Goal: Task Accomplishment & Management: Use online tool/utility

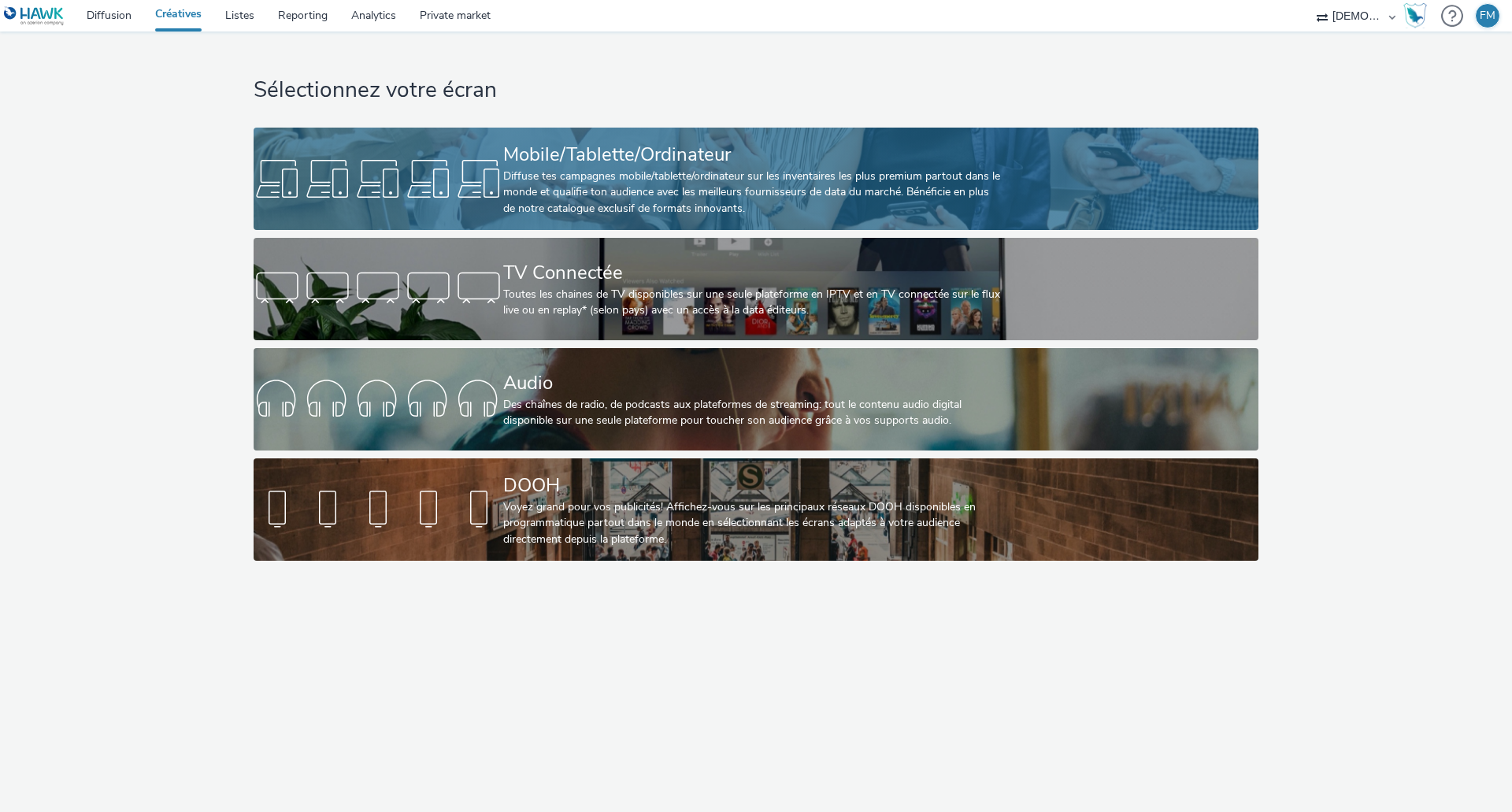
click at [580, 135] on div "Mobile/Tablette/Ordinateur Diffuse tes campagnes mobile/tablette/ordinateur sur…" at bounding box center [753, 178] width 499 height 102
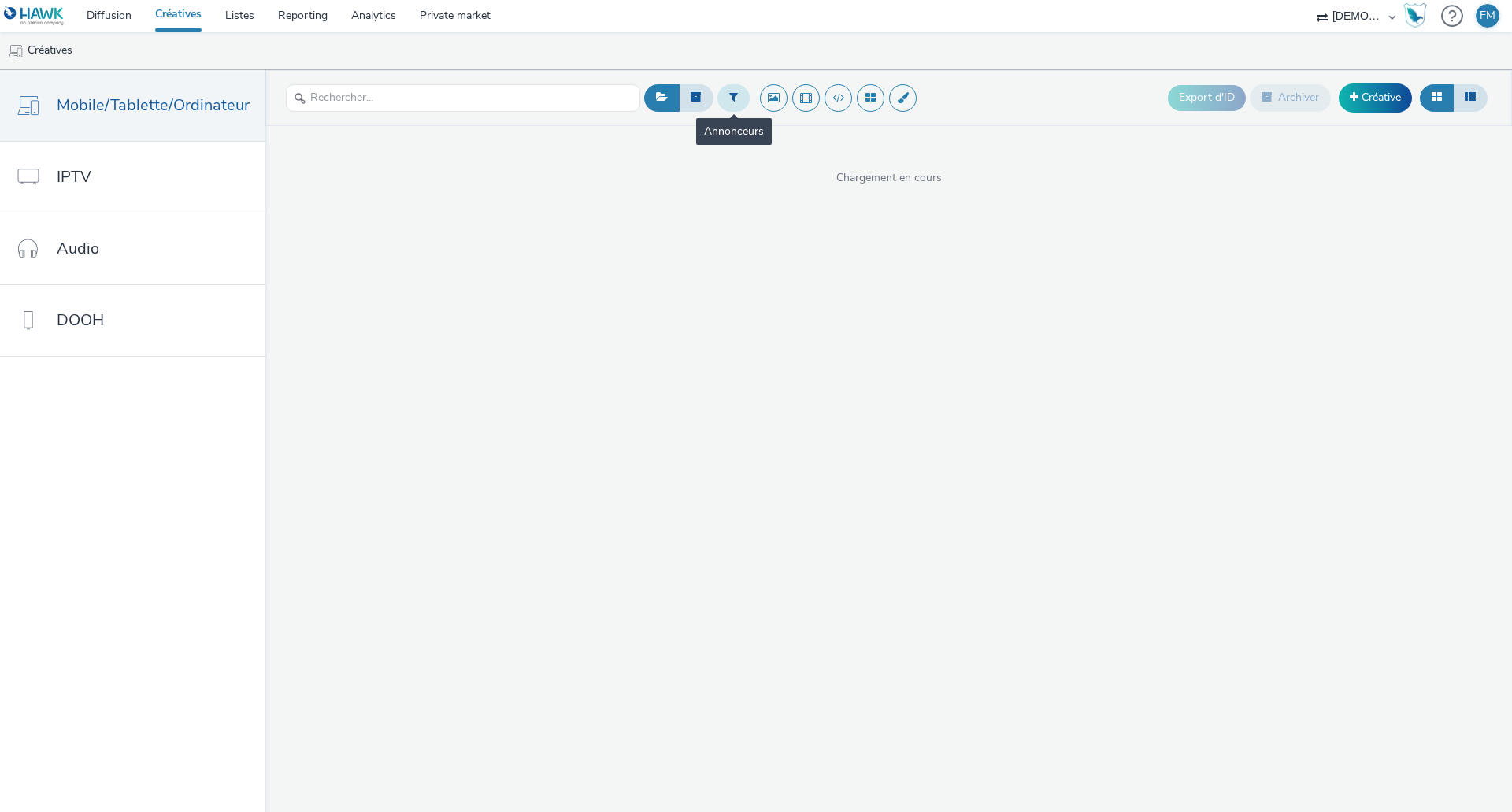
click at [729, 97] on icon at bounding box center [734, 97] width 9 height 11
click at [796, 98] on div at bounding box center [813, 104] width 111 height 19
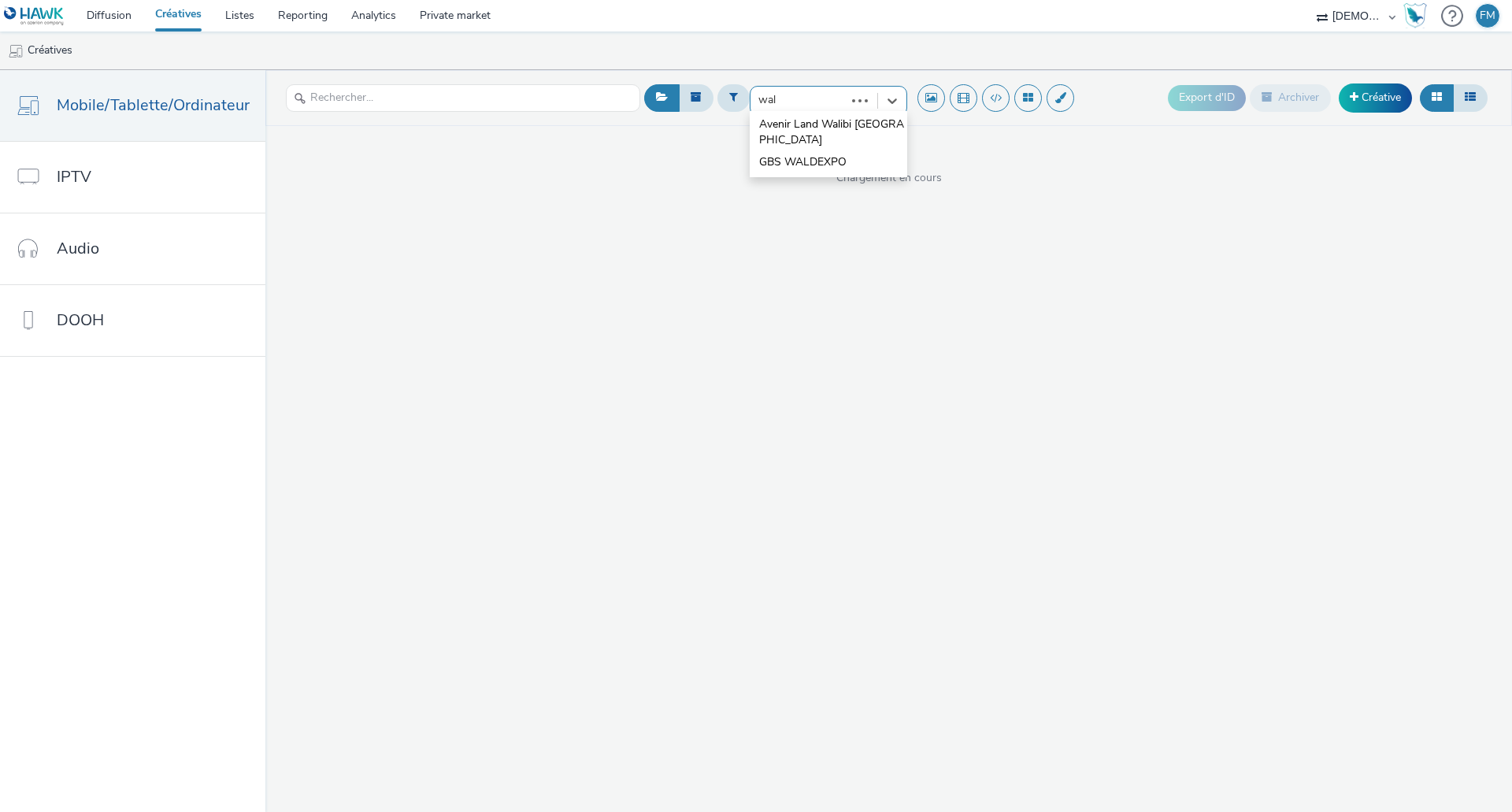
type input "wali"
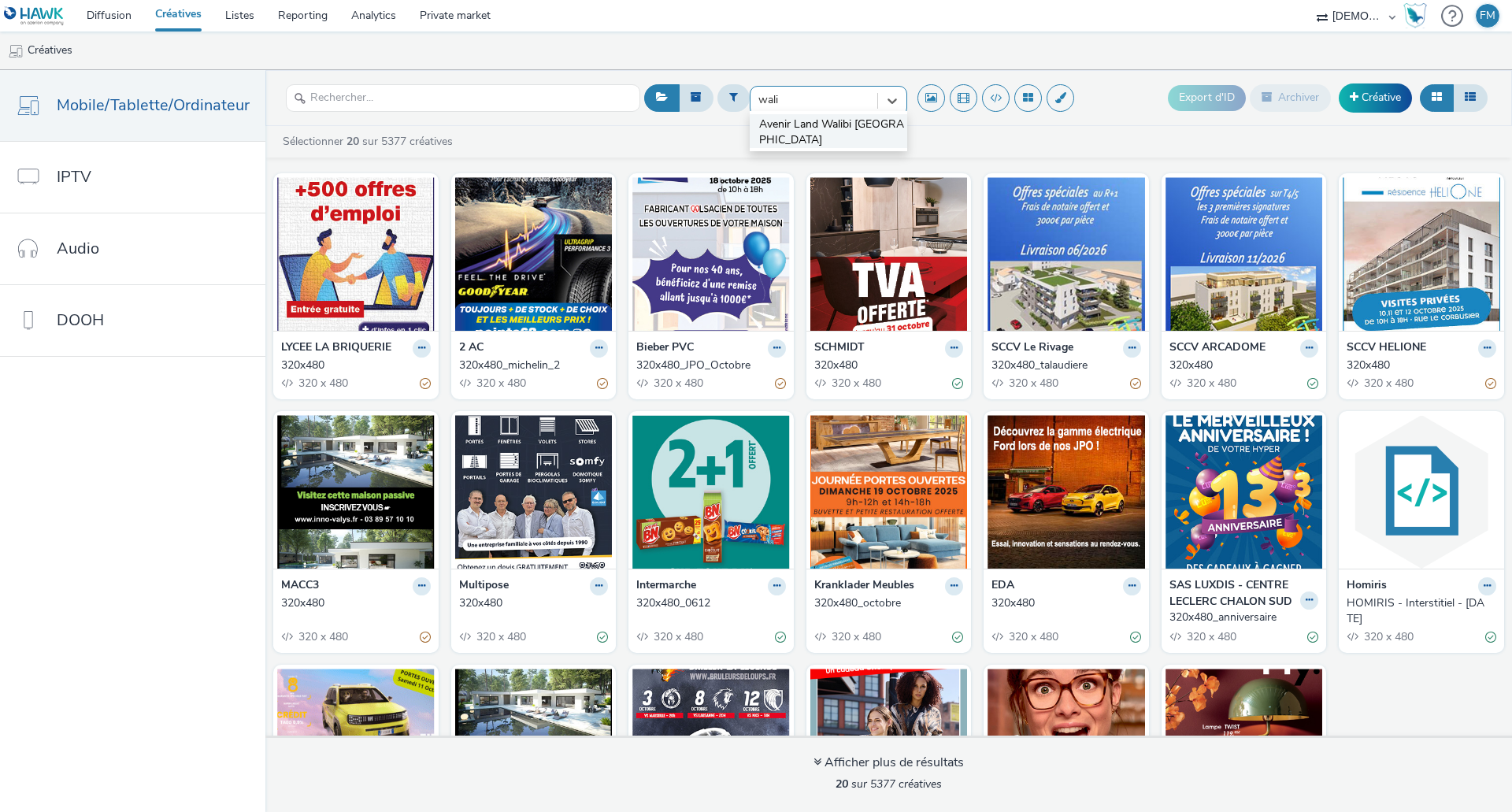
click at [838, 126] on span "Avenir Land Walibi [GEOGRAPHIC_DATA]" at bounding box center [833, 133] width 148 height 32
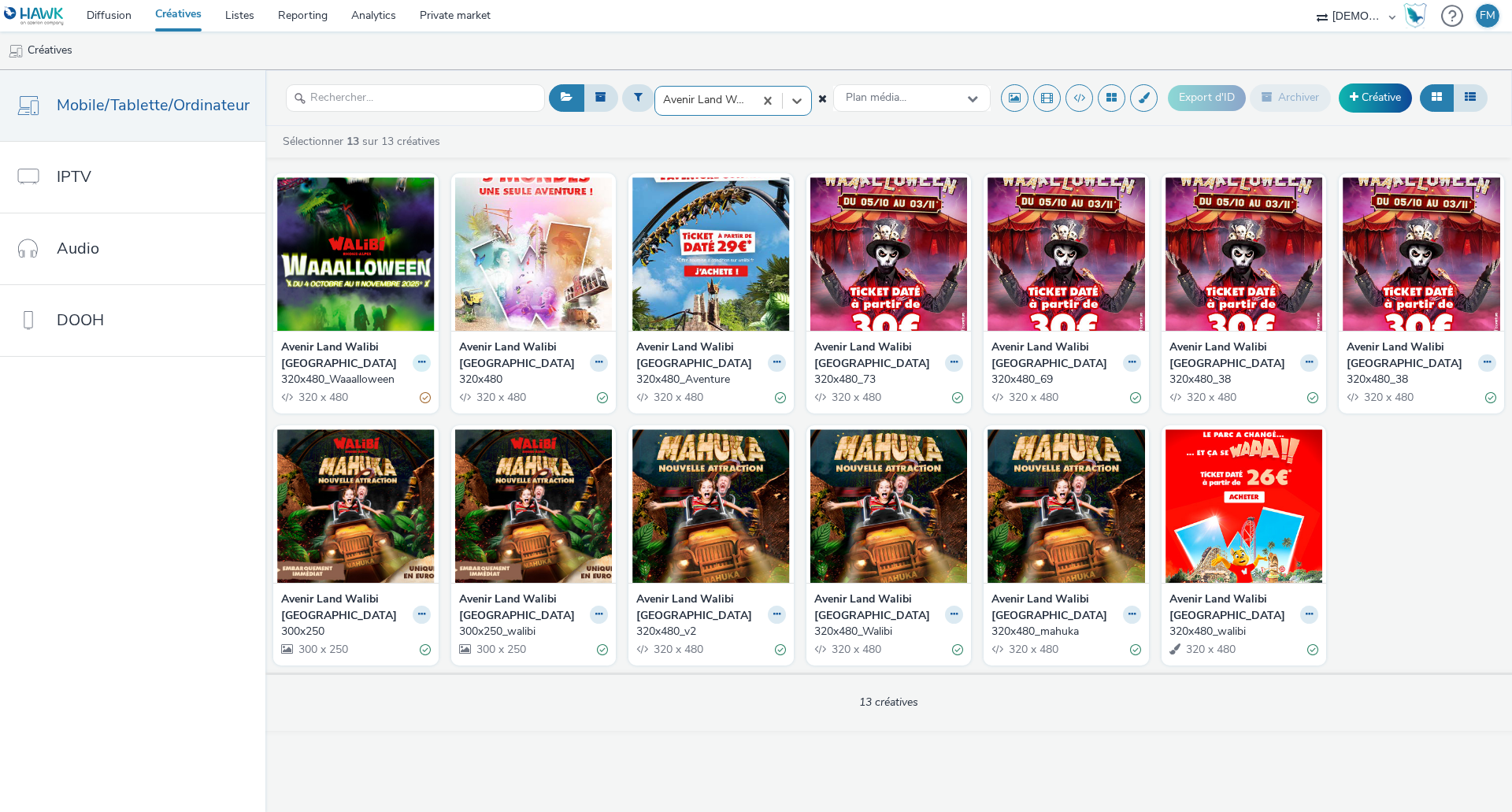
click at [413, 366] on button at bounding box center [421, 363] width 18 height 18
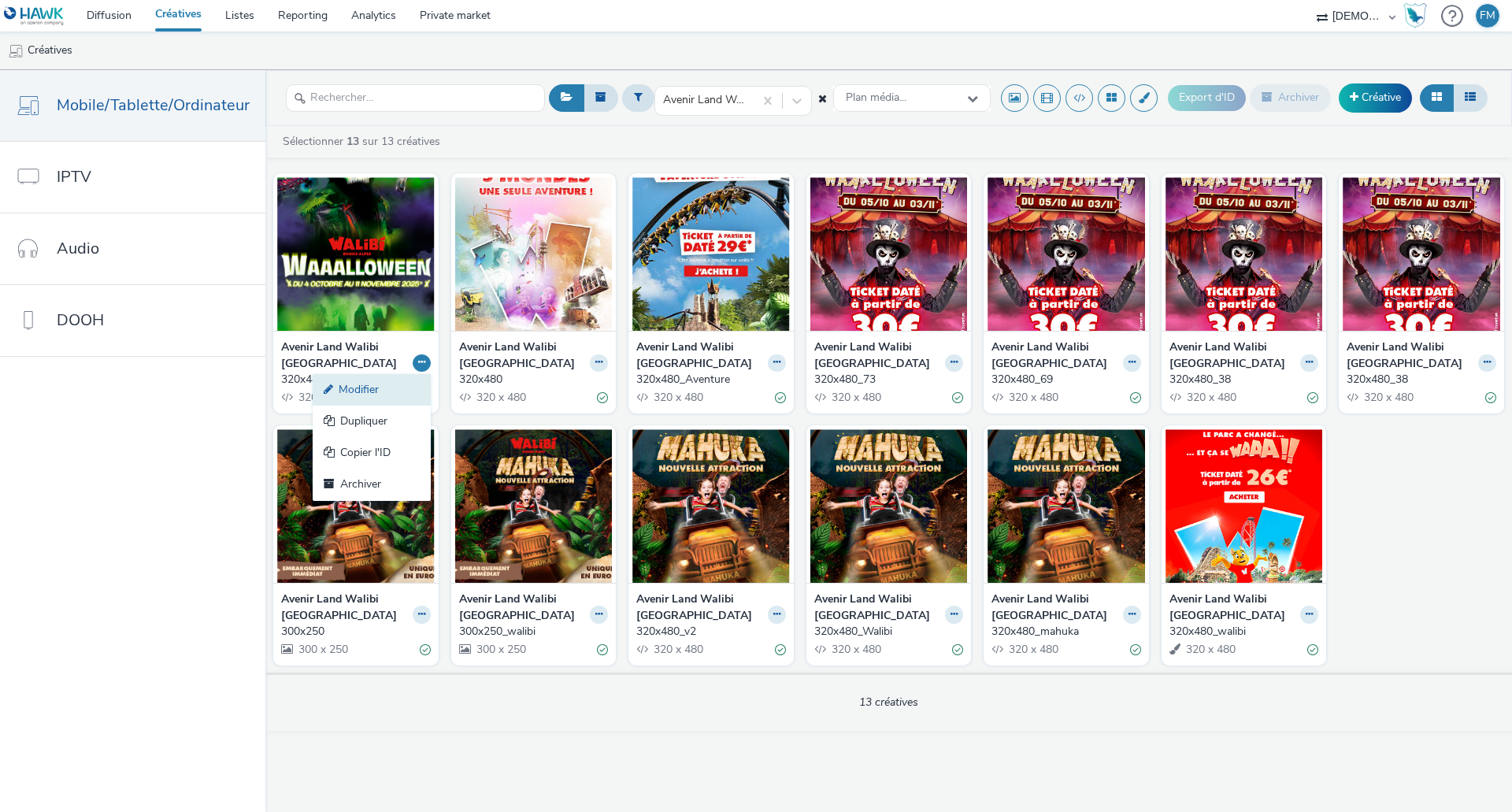
click at [389, 391] on link "Modifier" at bounding box center [371, 390] width 118 height 31
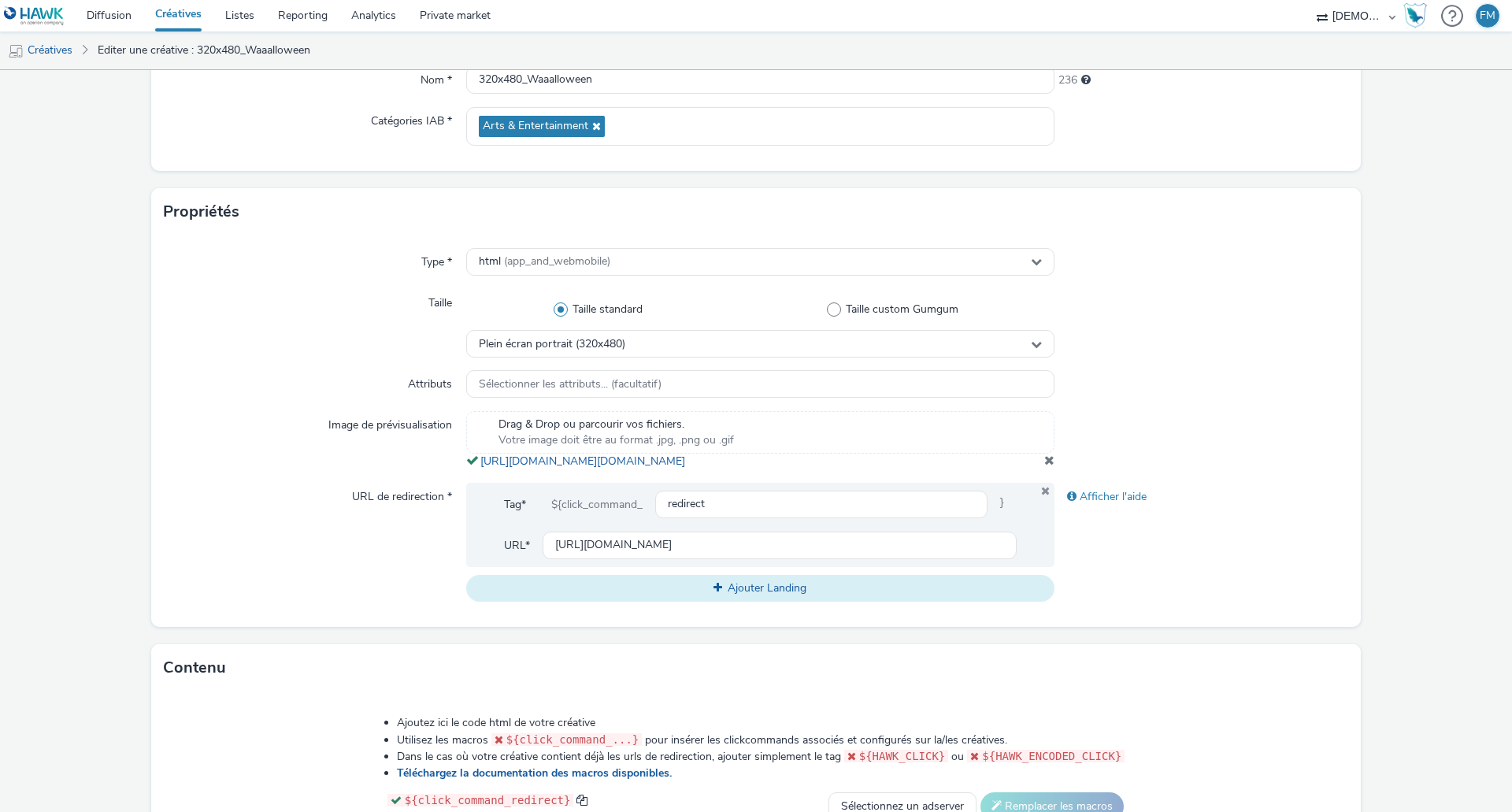
scroll to position [315, 0]
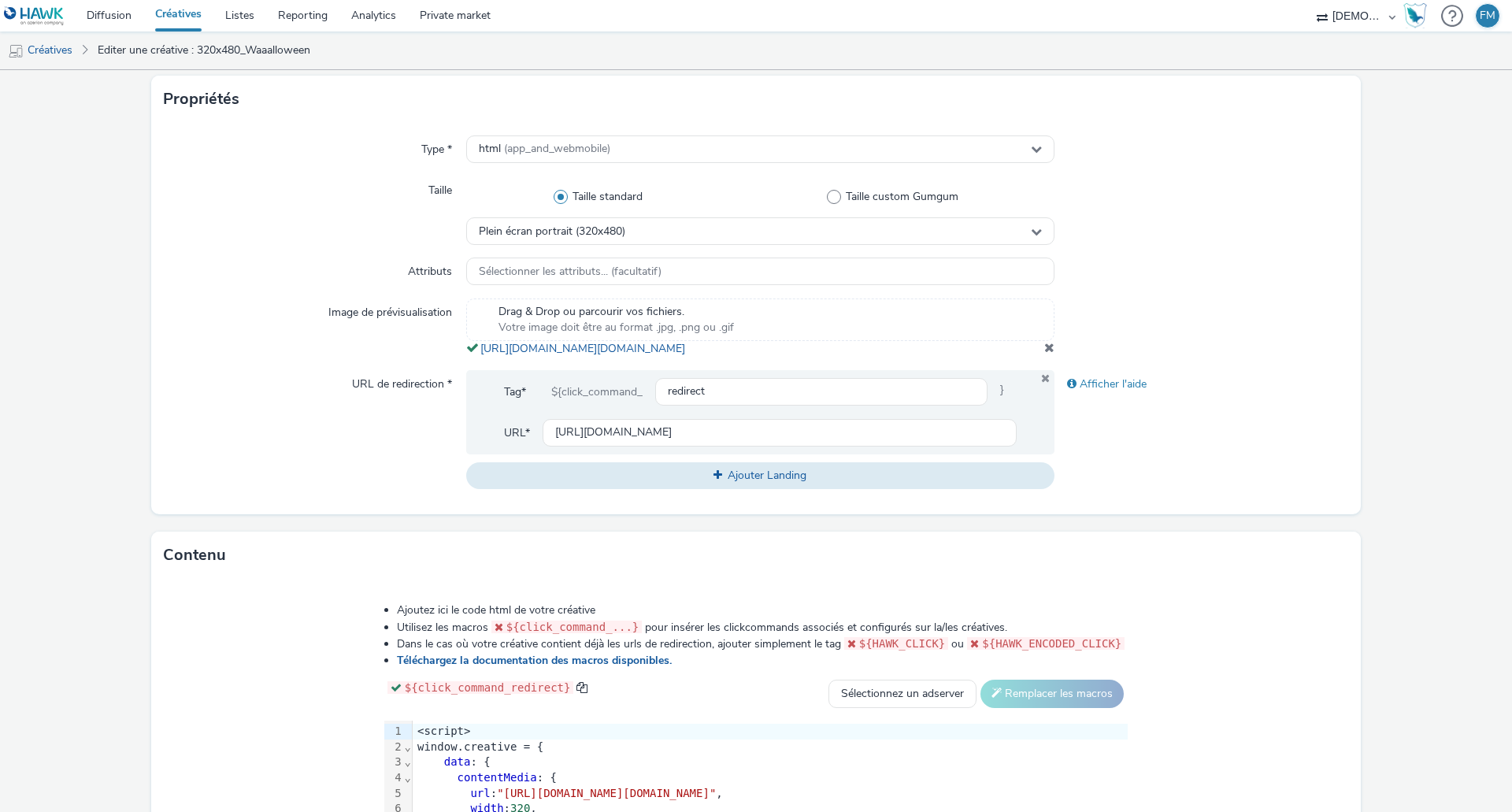
click at [1044, 353] on span at bounding box center [1050, 347] width 10 height 12
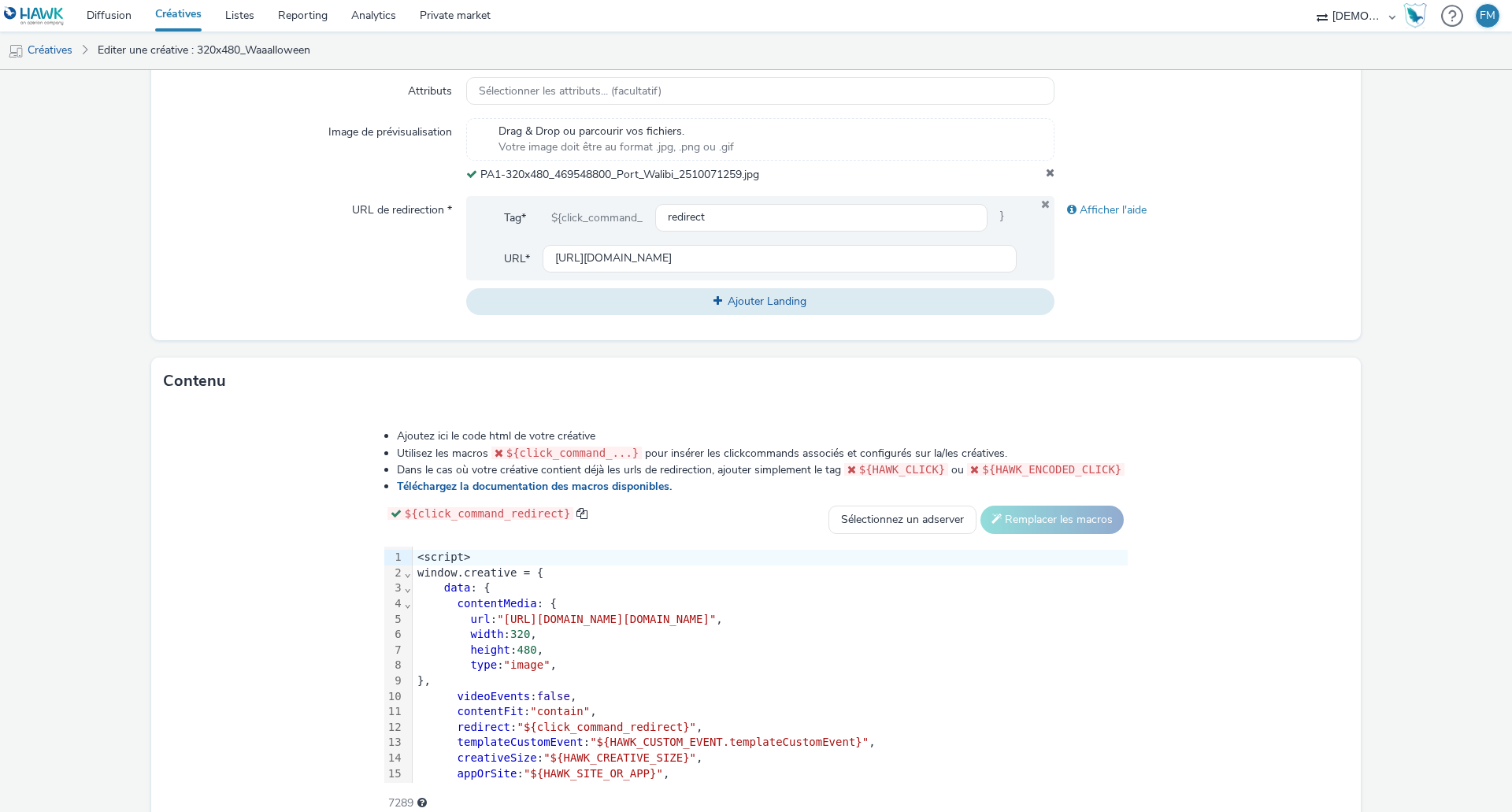
scroll to position [571, 0]
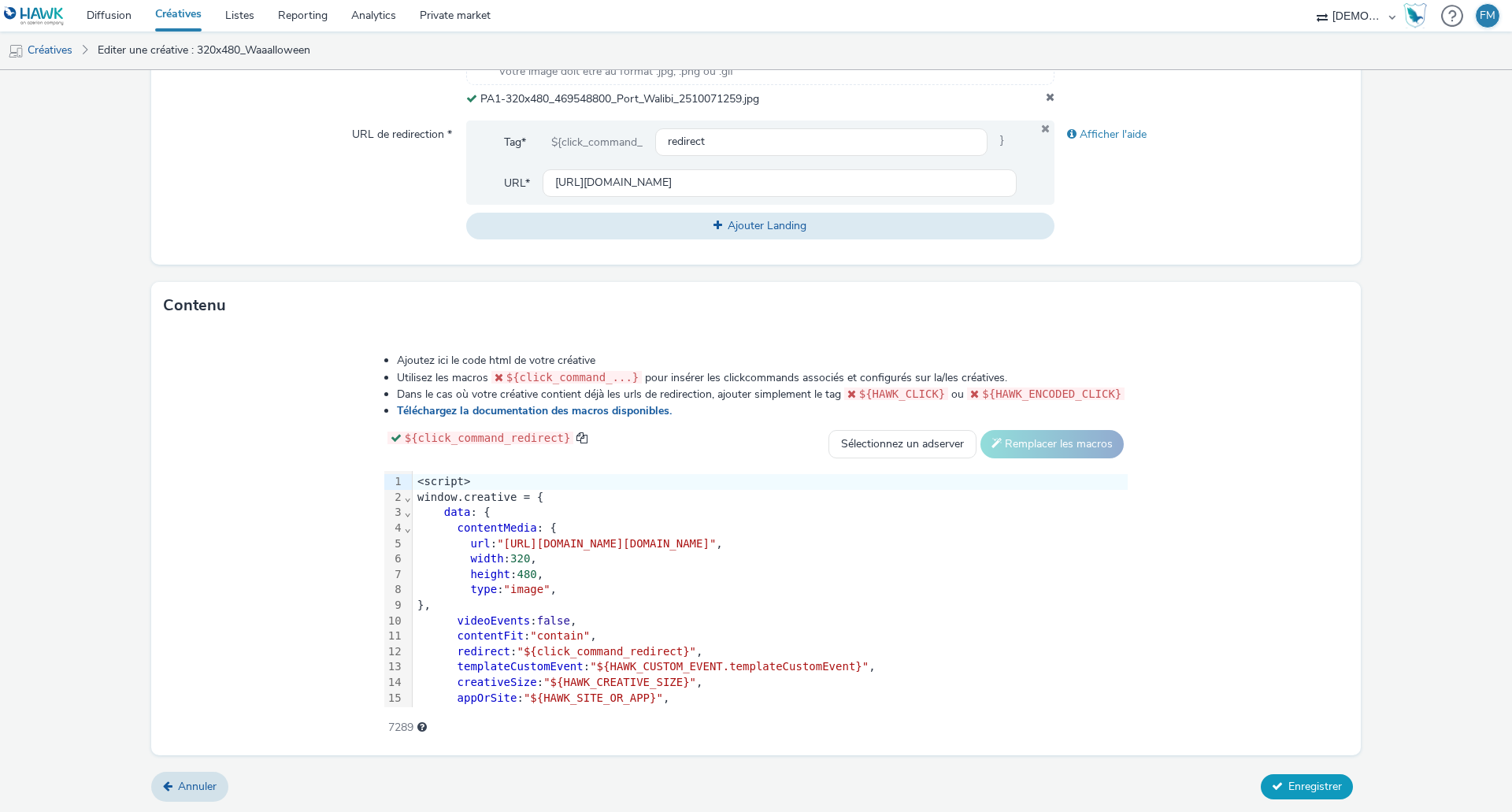
click at [1309, 785] on span "Enregistrer" at bounding box center [1315, 786] width 53 height 15
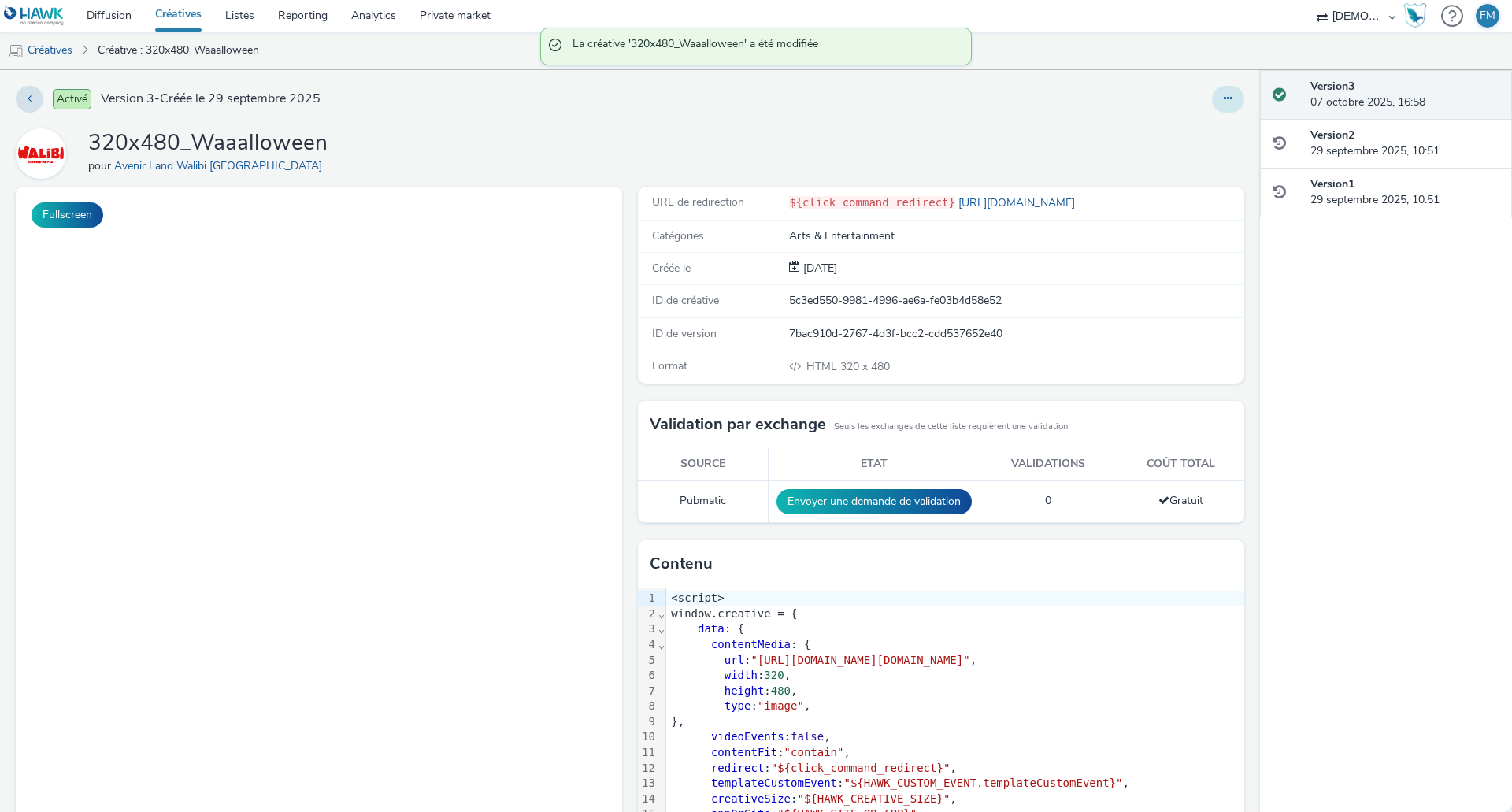
click at [1212, 106] on button at bounding box center [1228, 99] width 32 height 27
click at [1203, 132] on link "Modifier" at bounding box center [1185, 131] width 118 height 31
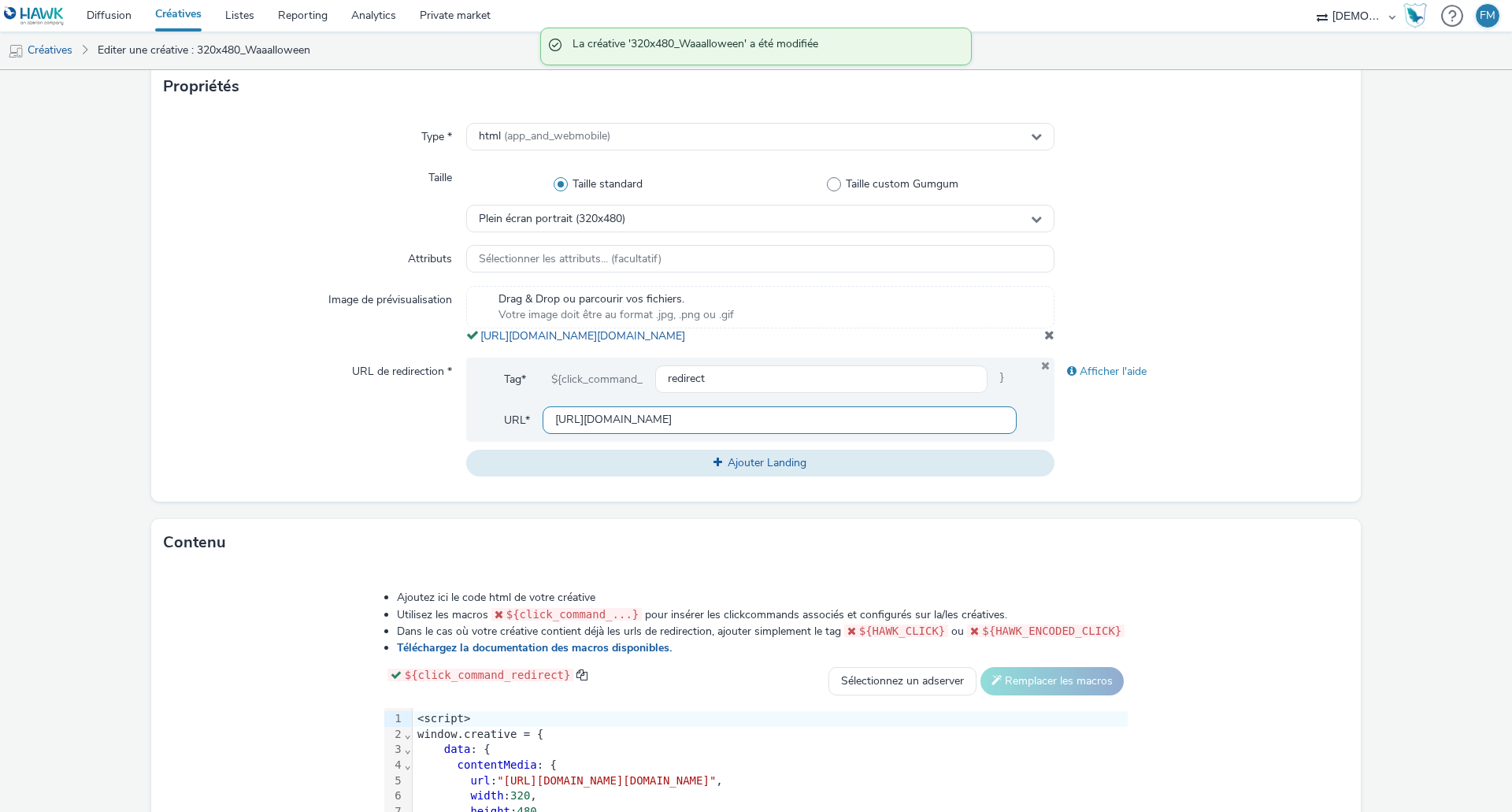
scroll to position [393, 0]
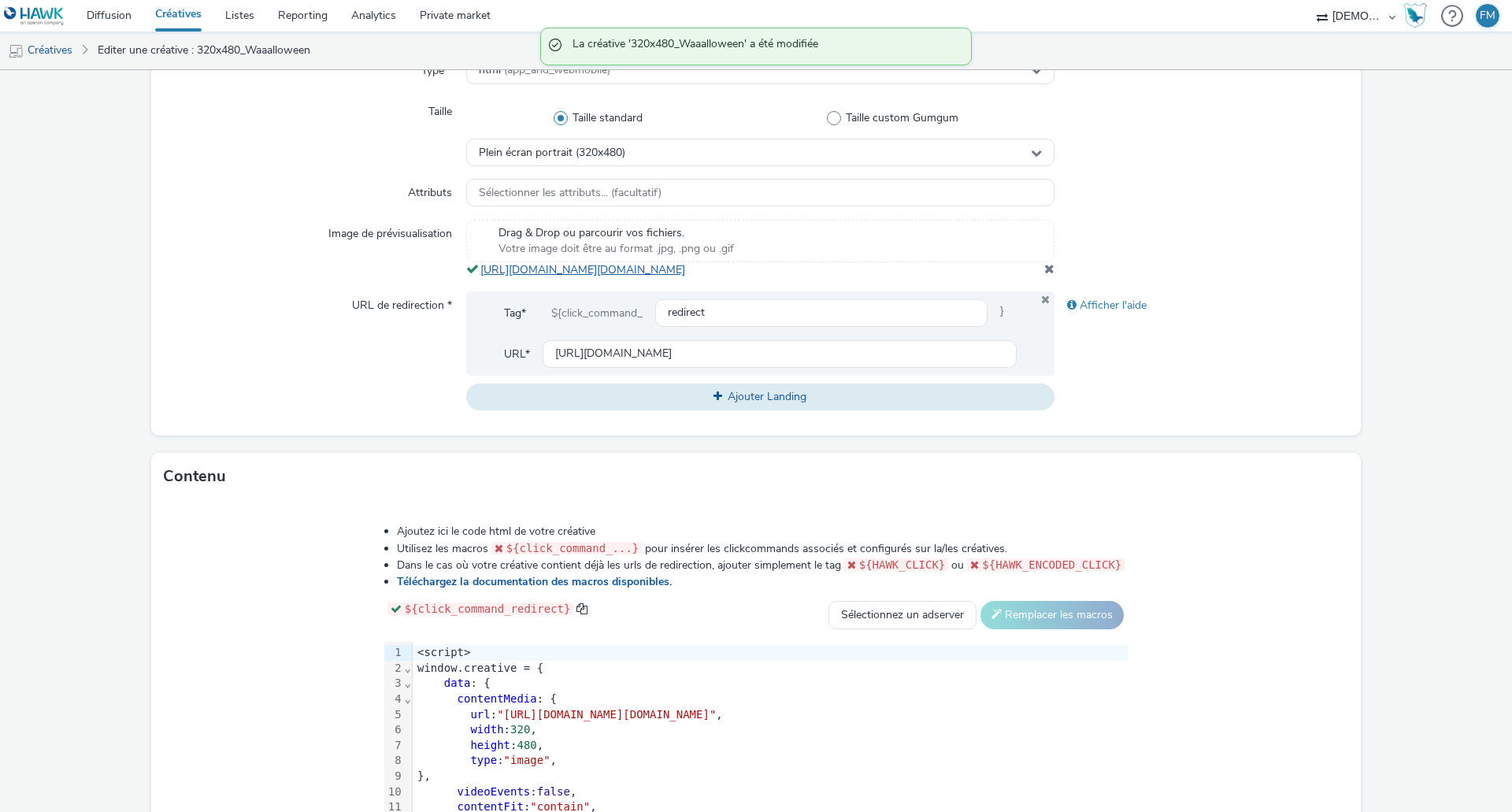
click at [692, 272] on link "[URL][DOMAIN_NAME][DOMAIN_NAME]" at bounding box center [586, 270] width 211 height 15
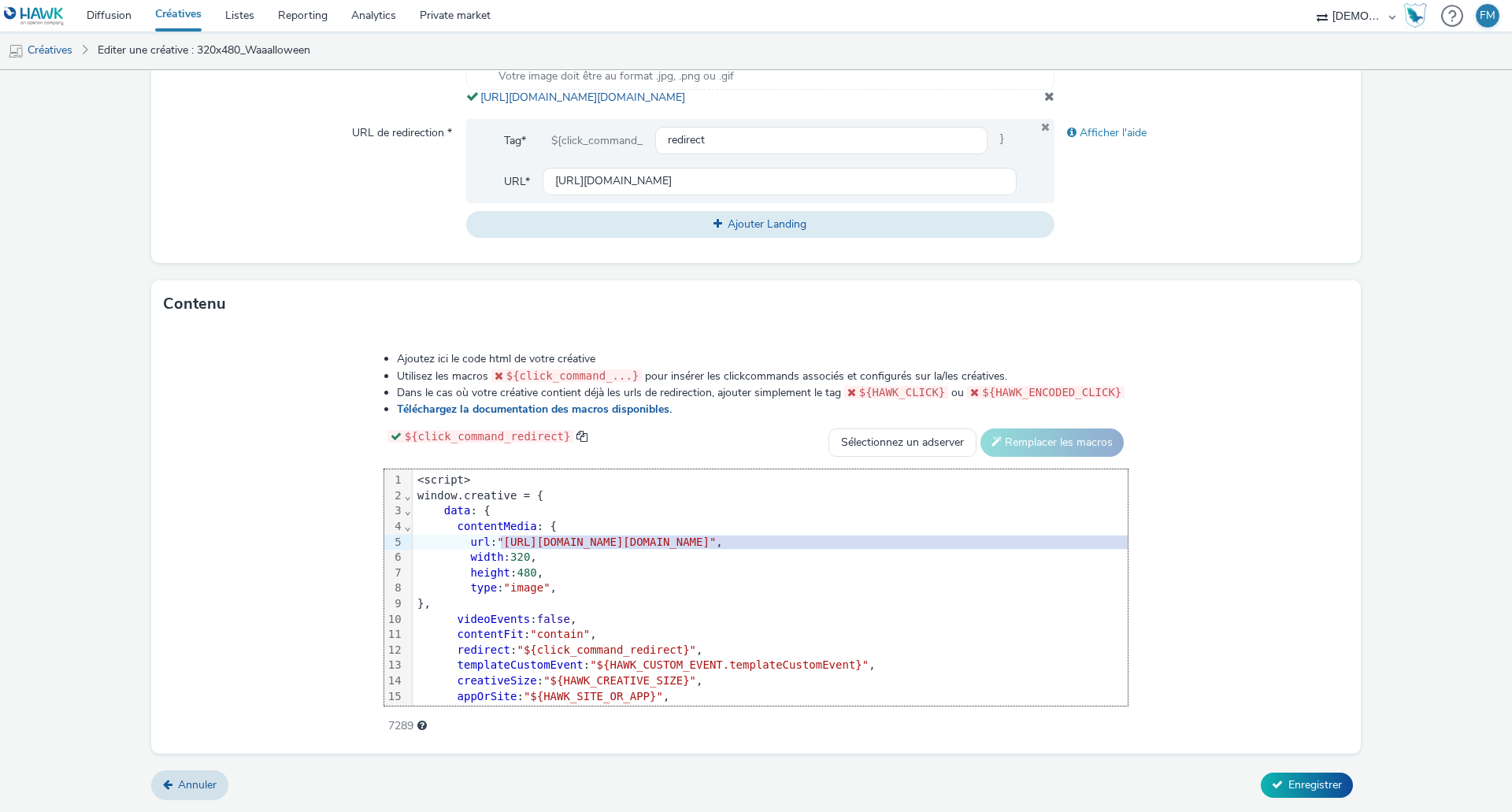
scroll to position [0, 44]
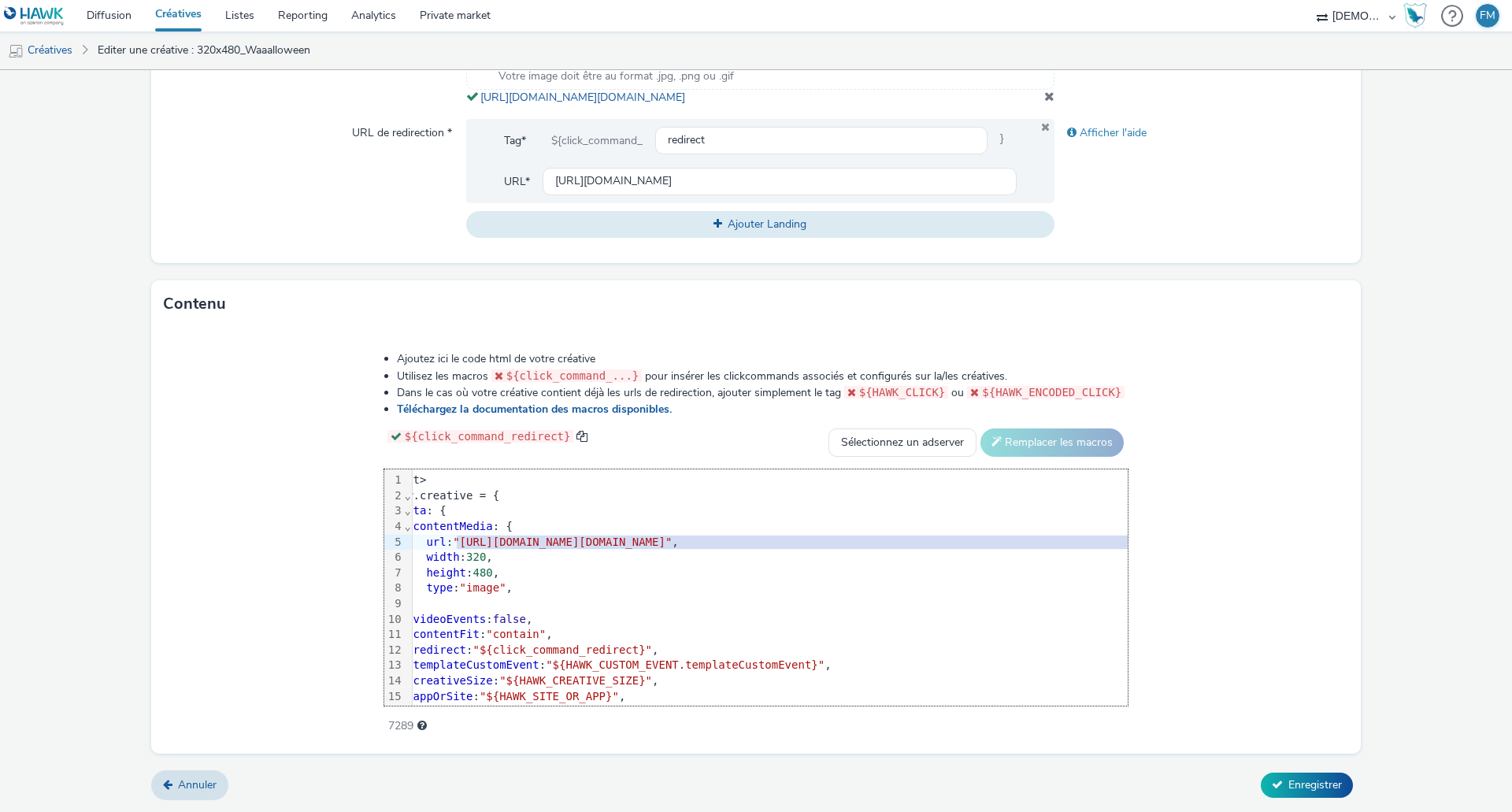
drag, startPoint x: 336, startPoint y: 541, endPoint x: 1258, endPoint y: 544, distance: 922.0
click at [672, 544] on span ""[URL][DOMAIN_NAME][DOMAIN_NAME]"" at bounding box center [562, 542] width 219 height 12
click at [1341, 569] on div "Ajoutez ici le code html de votre créative Utilisez les macros ${click_command_…" at bounding box center [756, 541] width 1210 height 426
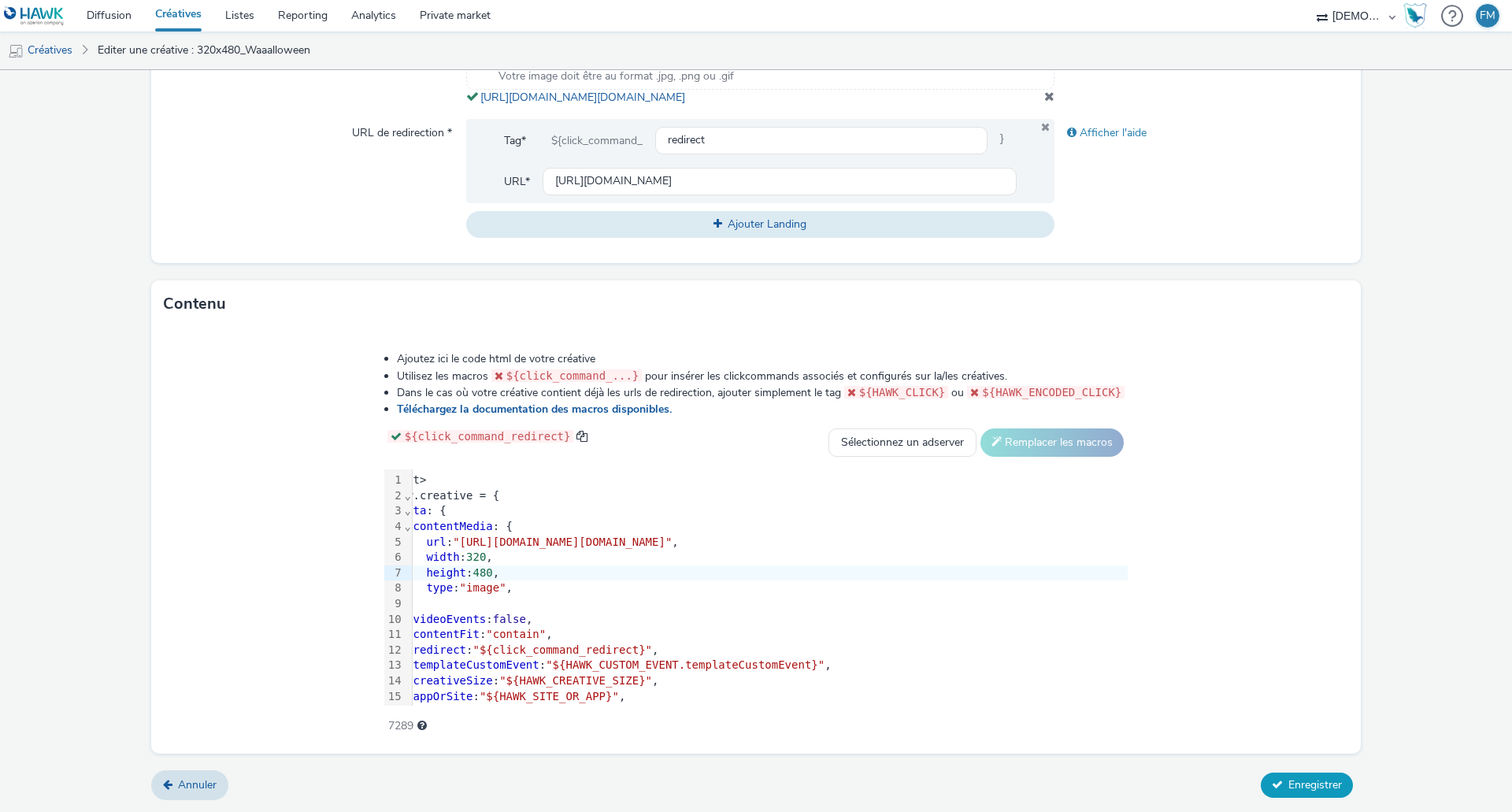
click at [1296, 781] on span "Enregistrer" at bounding box center [1315, 784] width 53 height 15
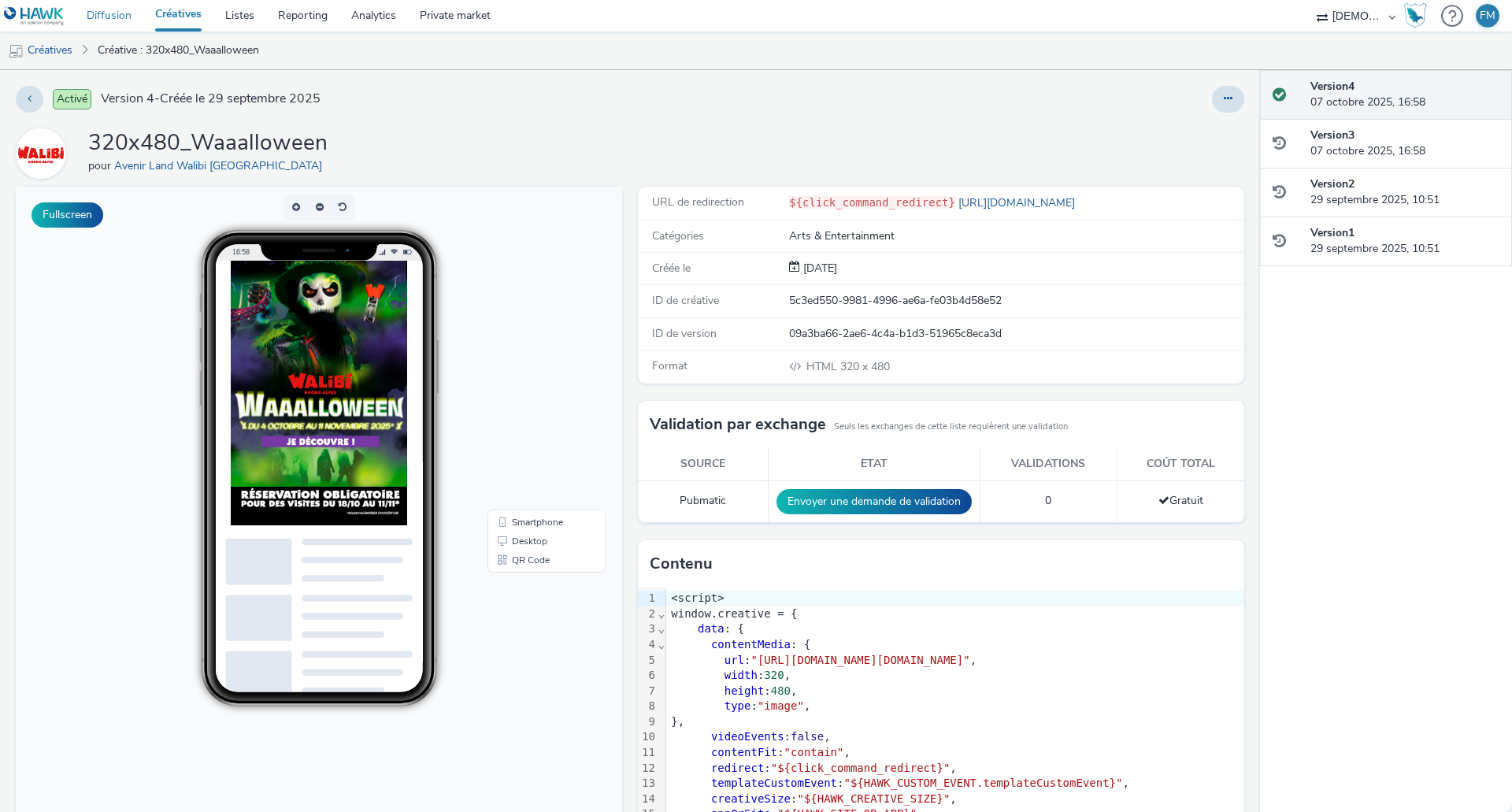
click at [107, 11] on link "Diffusion" at bounding box center [109, 16] width 69 height 31
